Goal: Transaction & Acquisition: Book appointment/travel/reservation

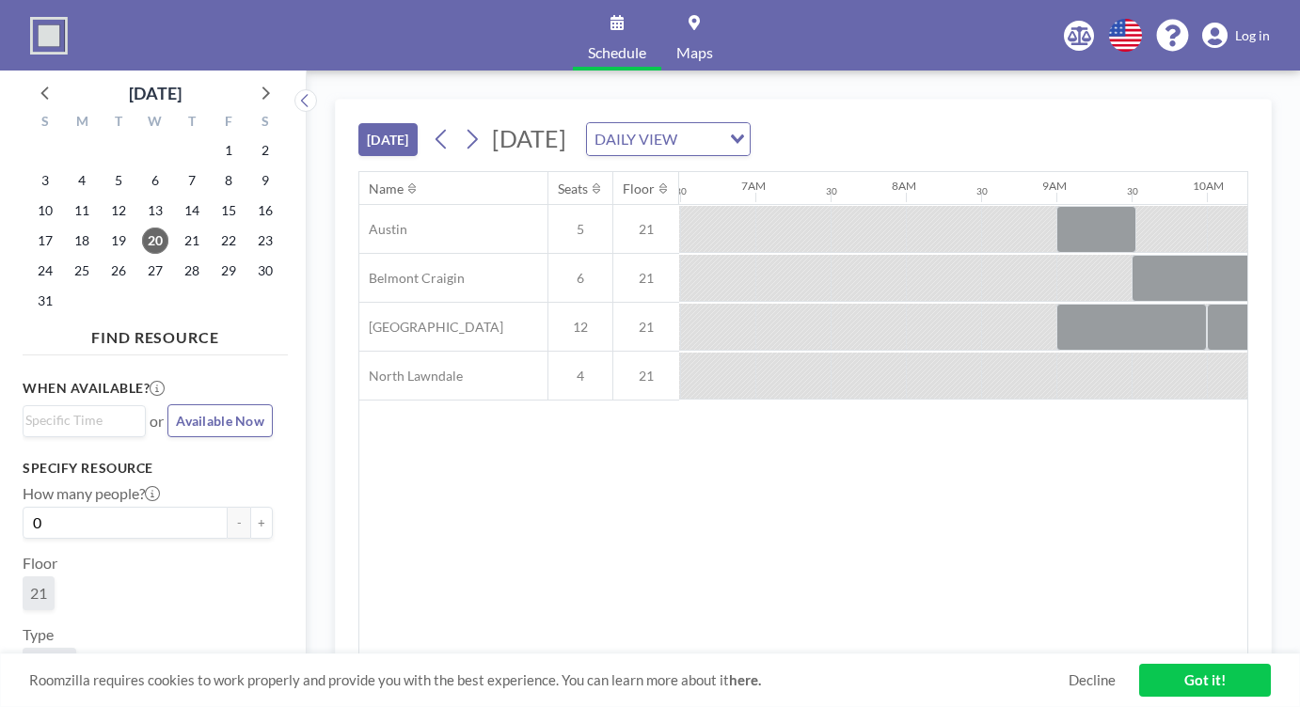
scroll to position [0, 1446]
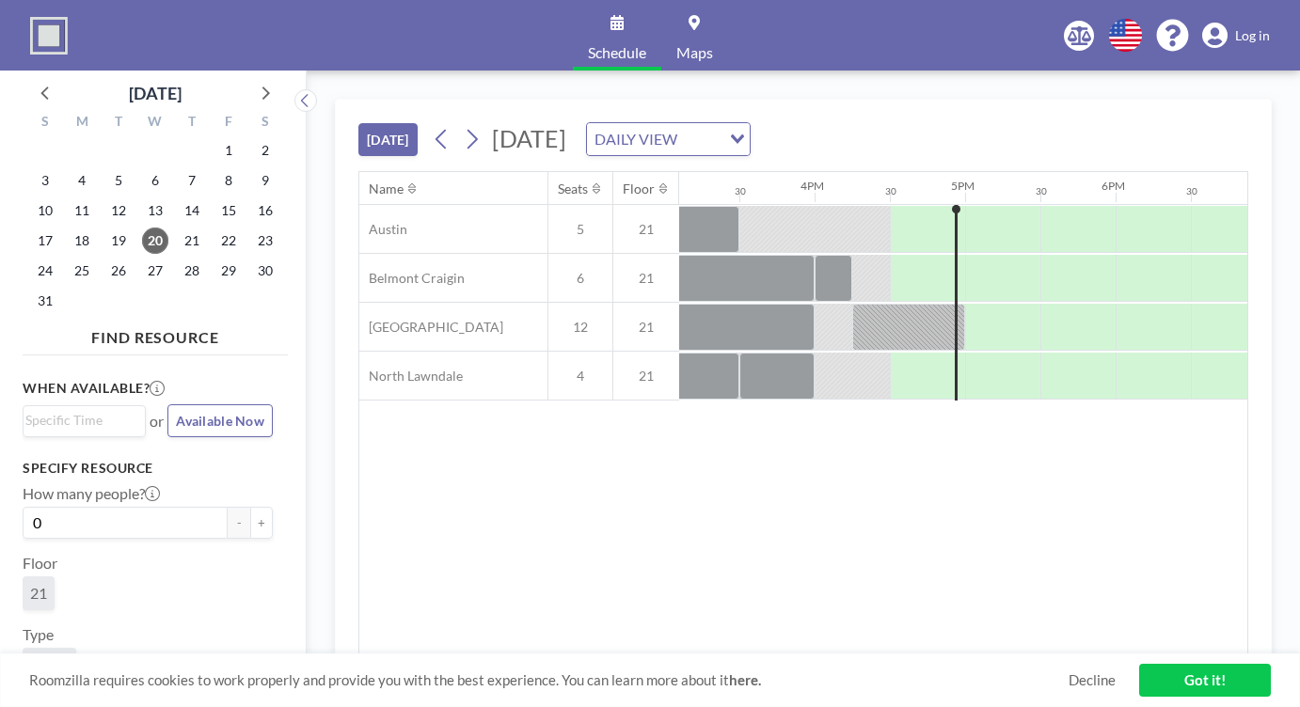
scroll to position [0, 2409]
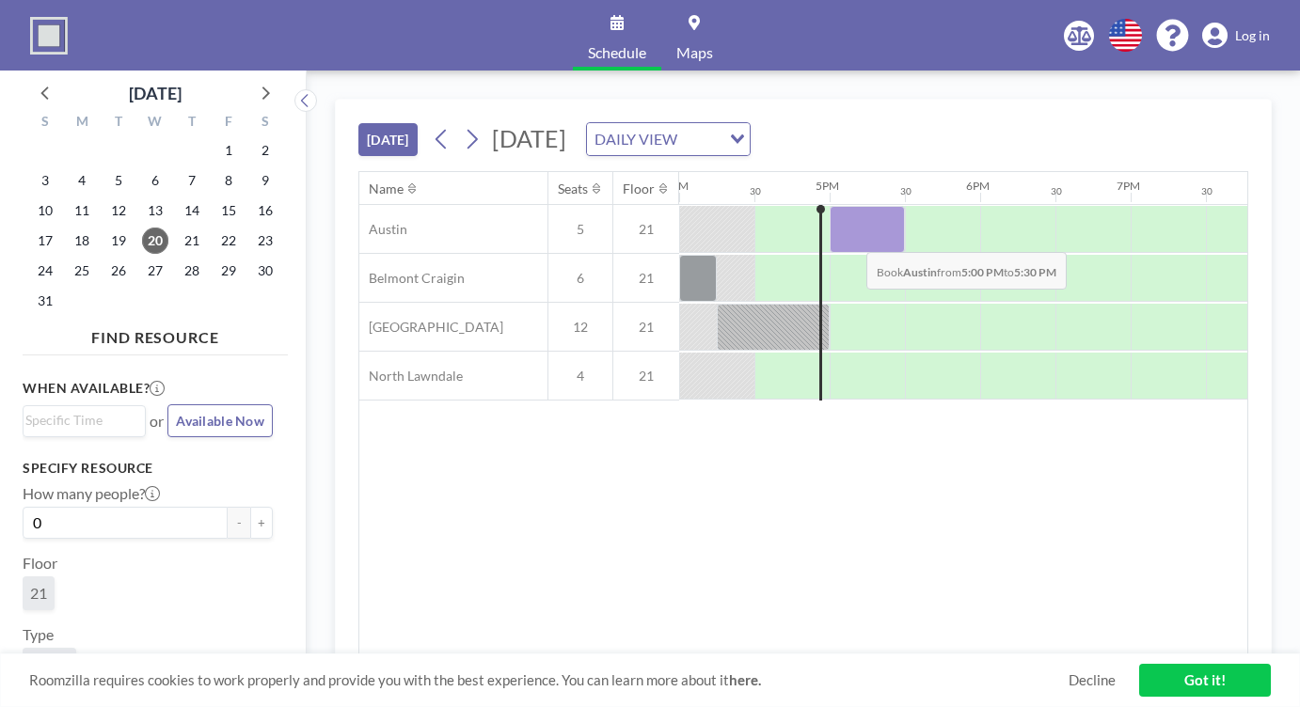
click at [851, 236] on div at bounding box center [867, 229] width 75 height 47
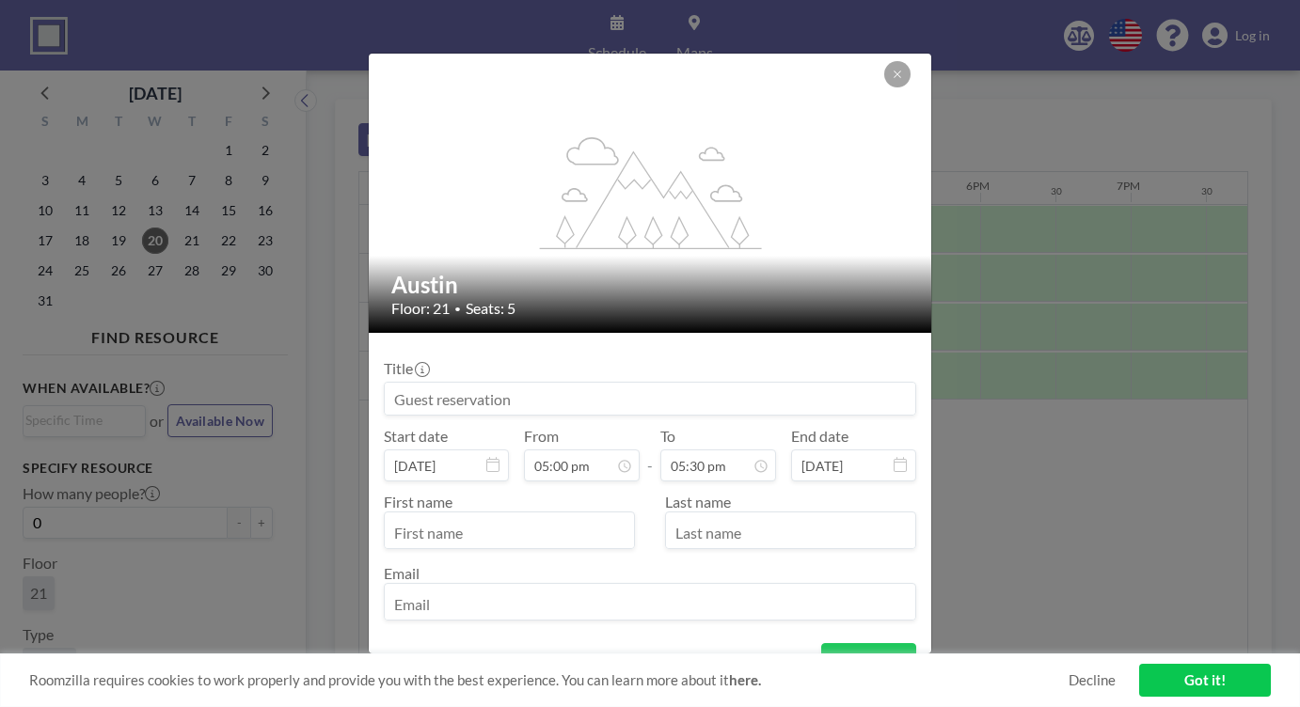
scroll to position [53, 0]
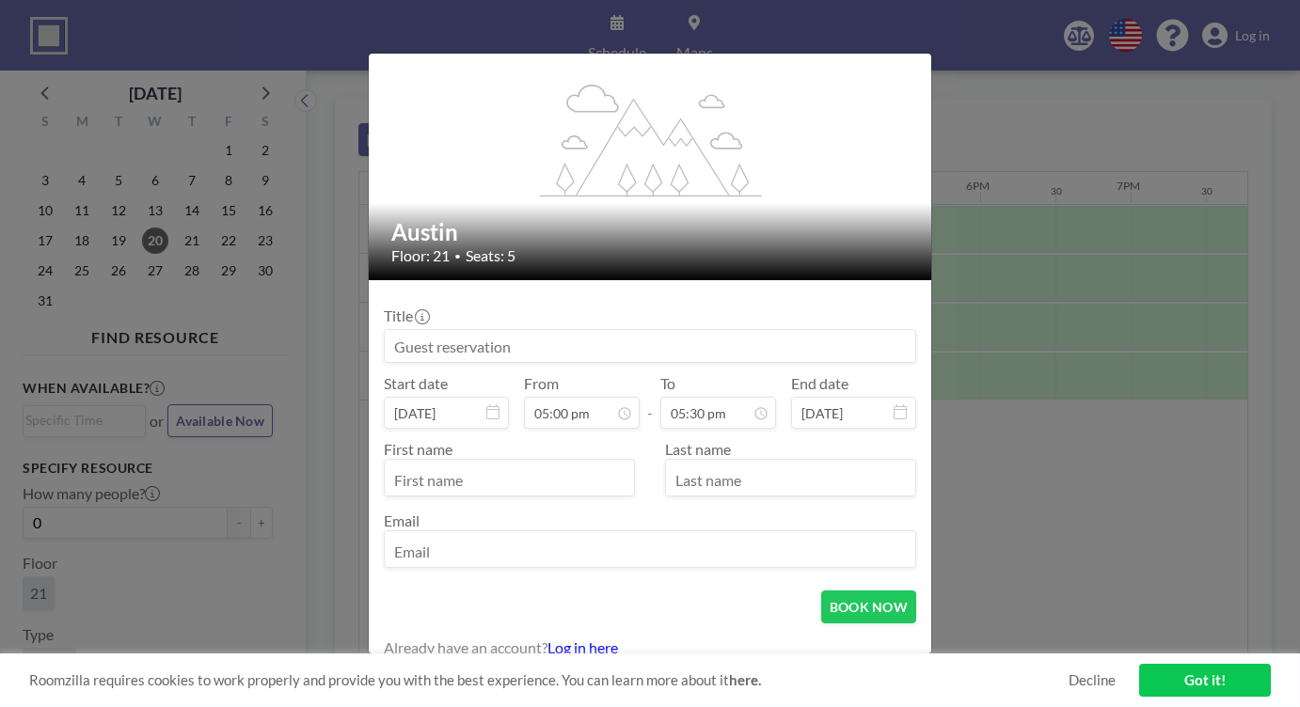
click at [642, 342] on input at bounding box center [650, 346] width 531 height 32
type input "meeting"
type input "michael"
type input "s"
type input "dober"
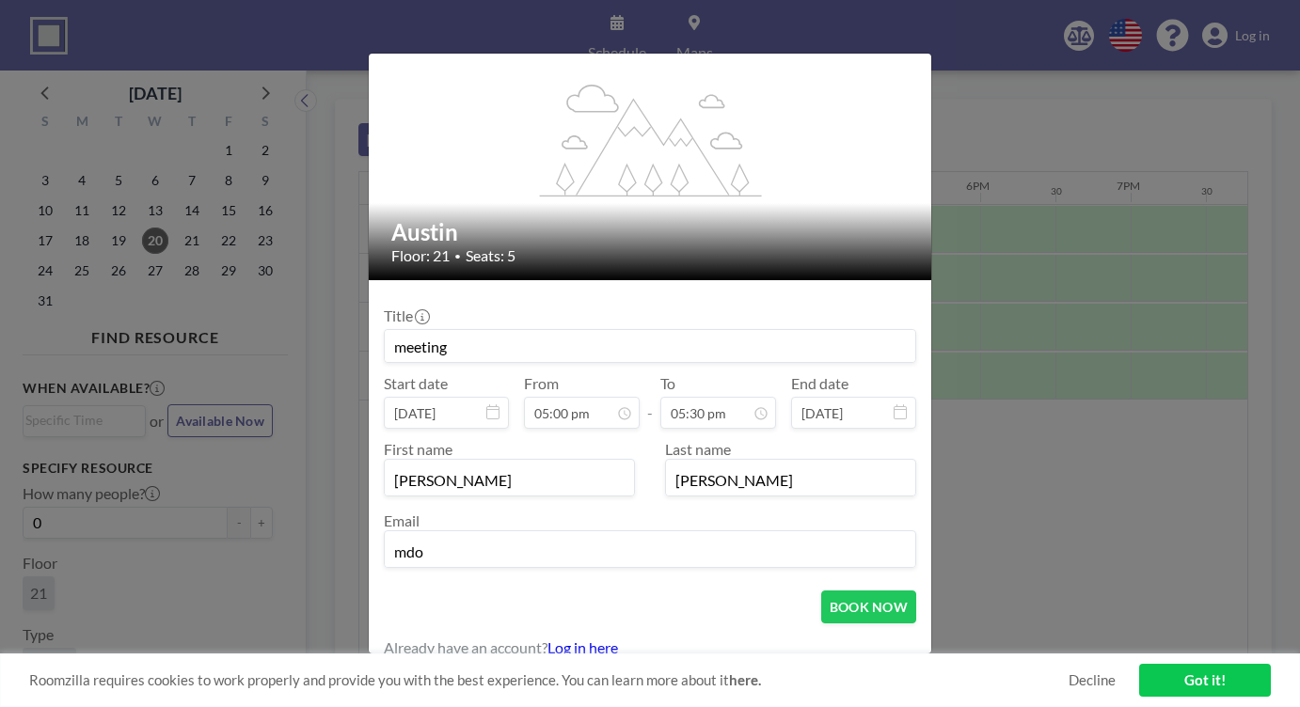
type input "mdober@bottomline.org"
click at [866, 596] on button "BOOK NOW" at bounding box center [868, 607] width 95 height 33
